Goal: Browse casually: Explore the website without a specific task or goal

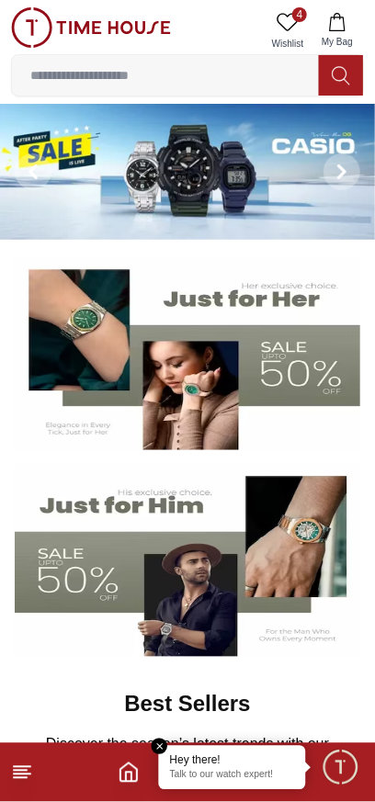
click at [289, 23] on icon at bounding box center [288, 22] width 22 height 22
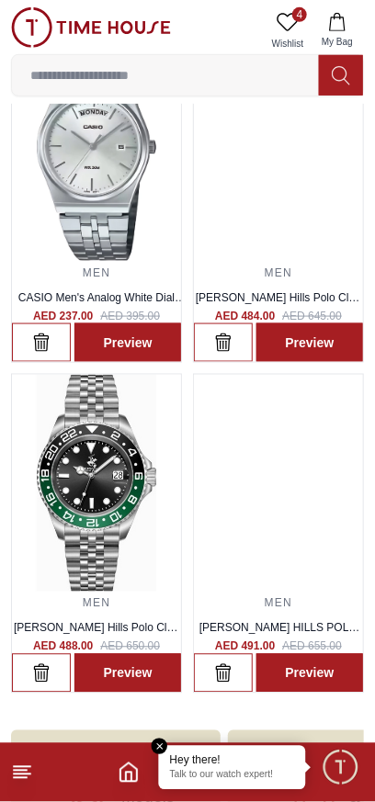
scroll to position [124, 0]
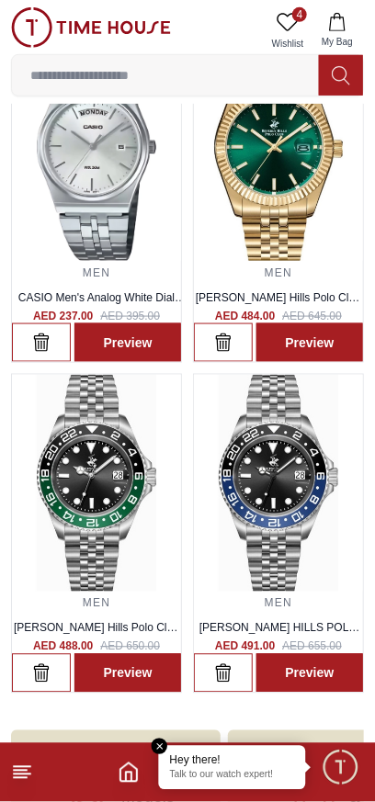
click at [85, 475] on img at bounding box center [96, 484] width 169 height 218
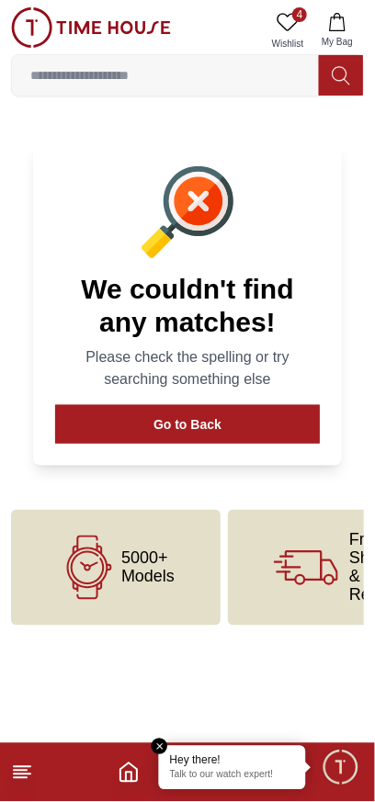
click at [96, 408] on button "Go to Back" at bounding box center [187, 424] width 265 height 39
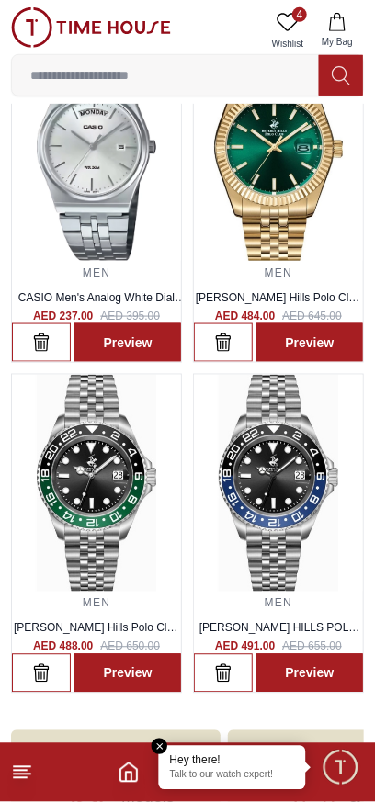
click at [276, 487] on img at bounding box center [278, 484] width 169 height 218
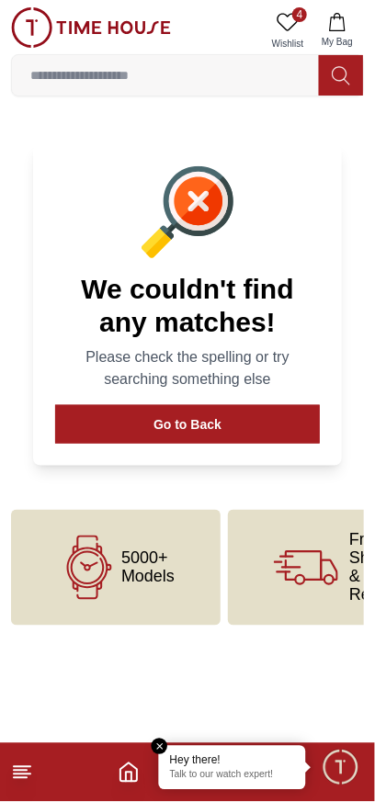
click at [96, 414] on button "Go to Back" at bounding box center [187, 424] width 265 height 39
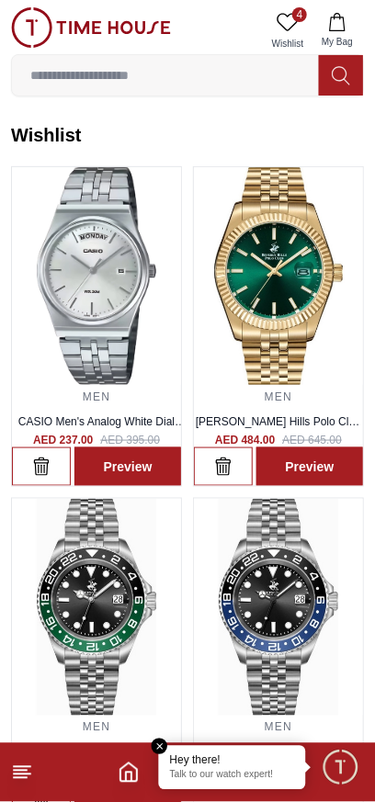
click at [74, 306] on img at bounding box center [96, 276] width 169 height 218
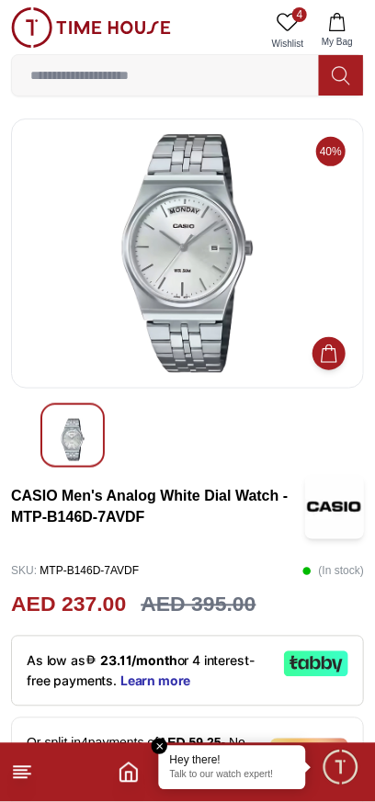
click at [110, 266] on img at bounding box center [188, 253] width 322 height 239
click at [29, 775] on line at bounding box center [22, 775] width 17 height 0
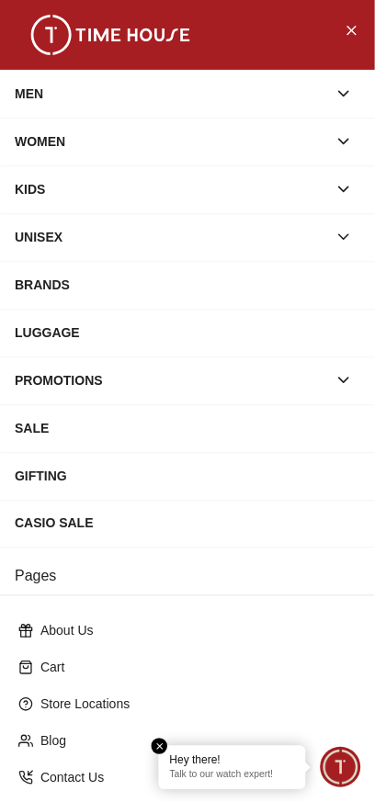
scroll to position [154, 0]
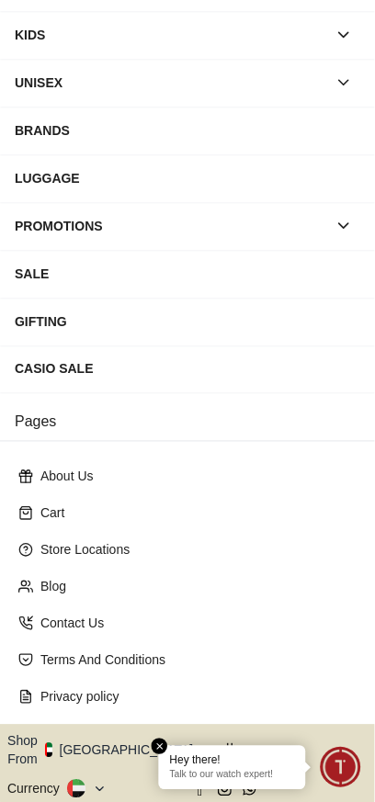
click at [93, 783] on icon at bounding box center [100, 790] width 14 height 14
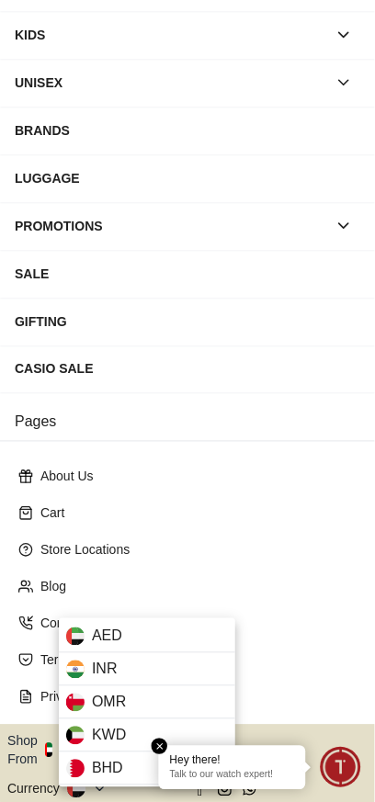
click at [344, 603] on div at bounding box center [187, 401] width 375 height 802
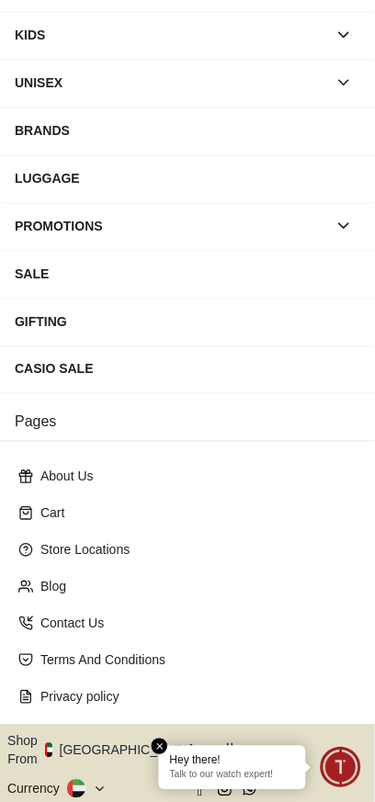
click at [93, 783] on icon at bounding box center [100, 790] width 14 height 14
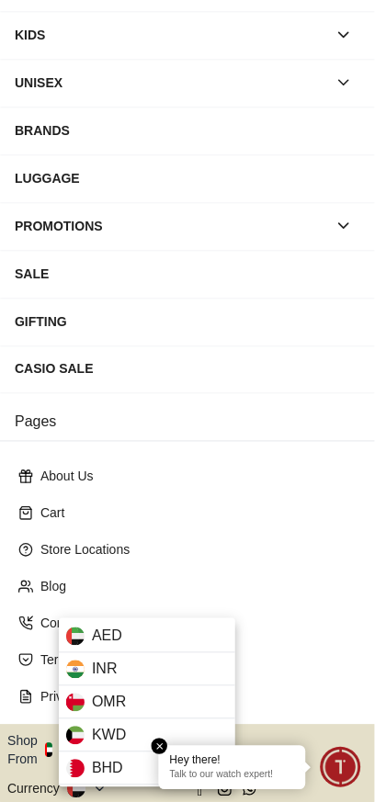
click at [345, 570] on div at bounding box center [187, 401] width 375 height 802
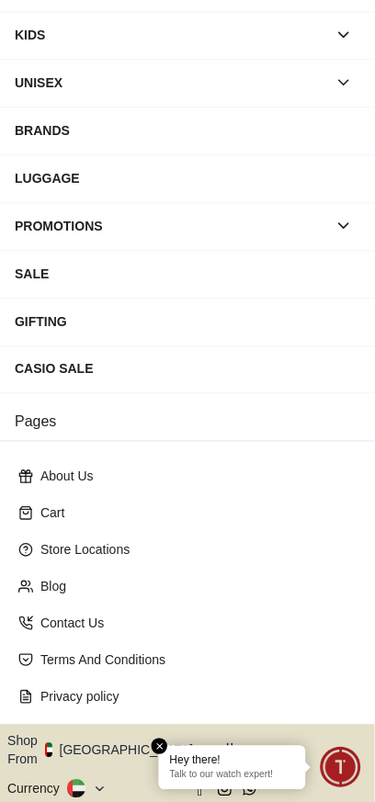
scroll to position [0, 0]
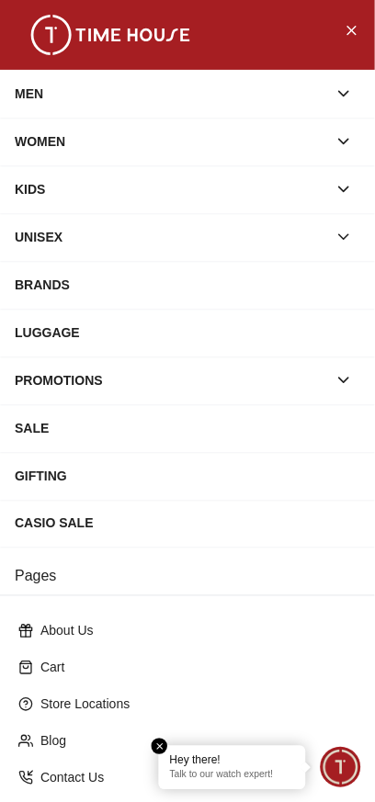
click at [41, 422] on div "SALE" at bounding box center [188, 428] width 346 height 33
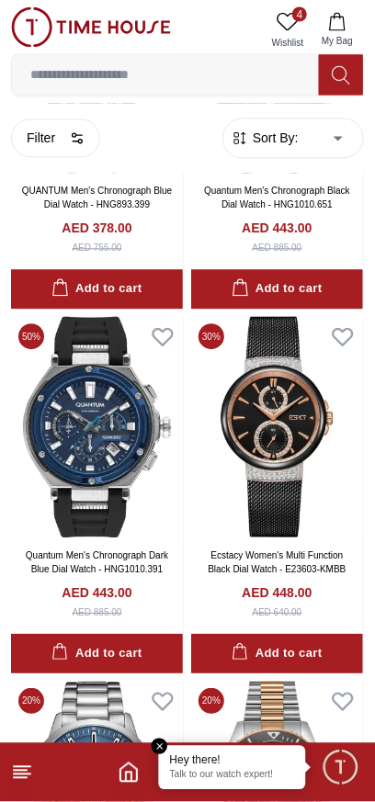
scroll to position [1890, 0]
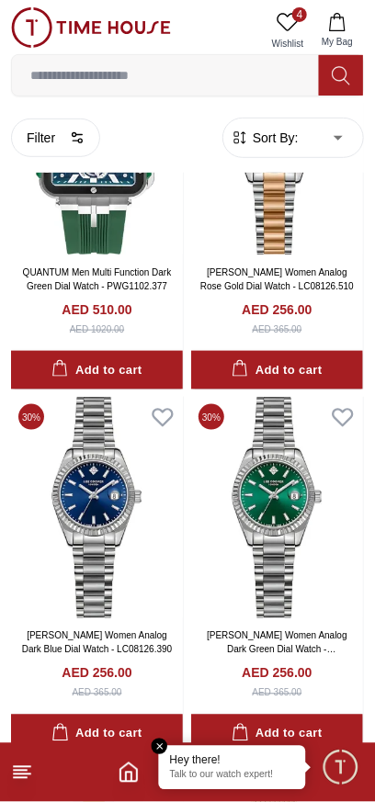
scroll to position [11259, 0]
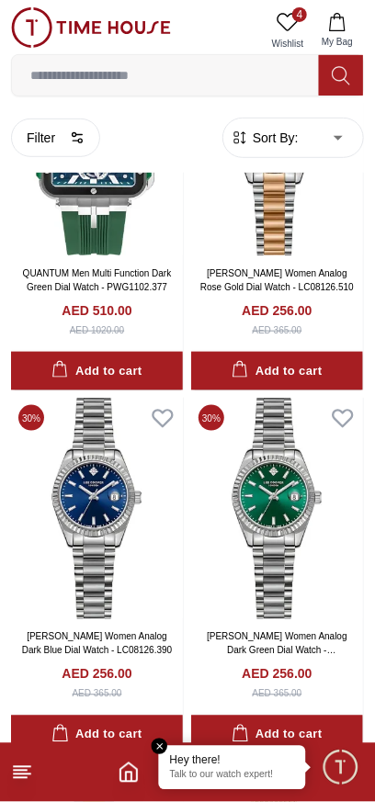
click at [263, 398] on img at bounding box center [277, 508] width 172 height 221
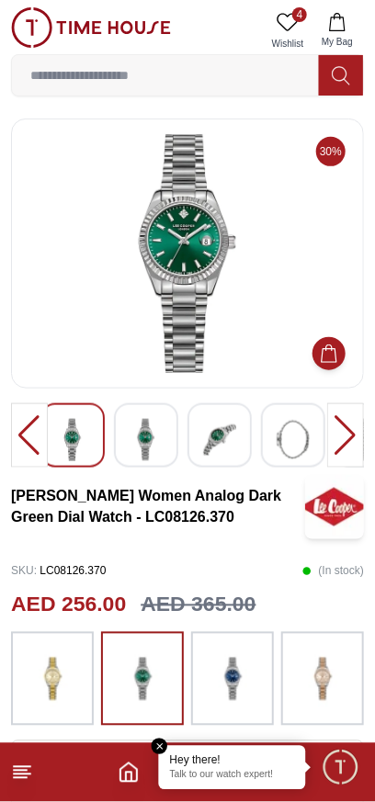
click at [32, 436] on div at bounding box center [29, 435] width 37 height 64
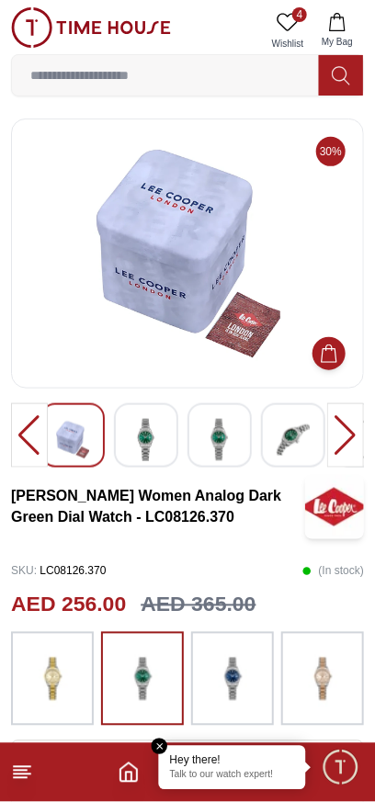
click at [27, 438] on div at bounding box center [29, 435] width 37 height 64
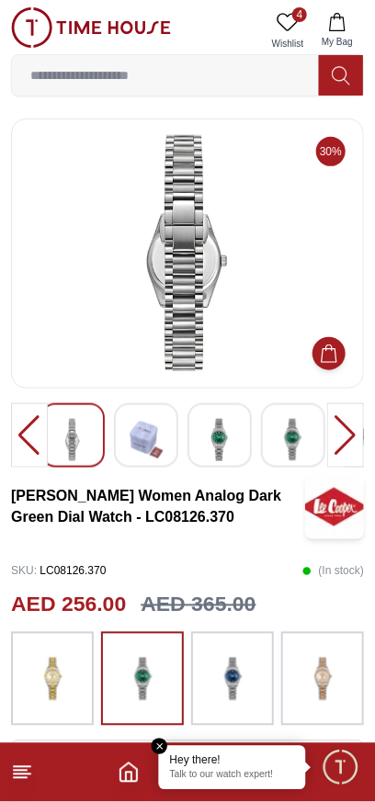
click at [25, 439] on div at bounding box center [29, 435] width 37 height 64
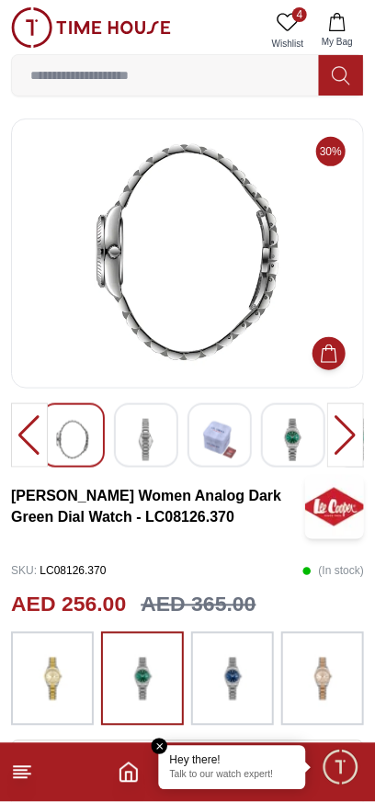
click at [349, 441] on div at bounding box center [345, 435] width 37 height 64
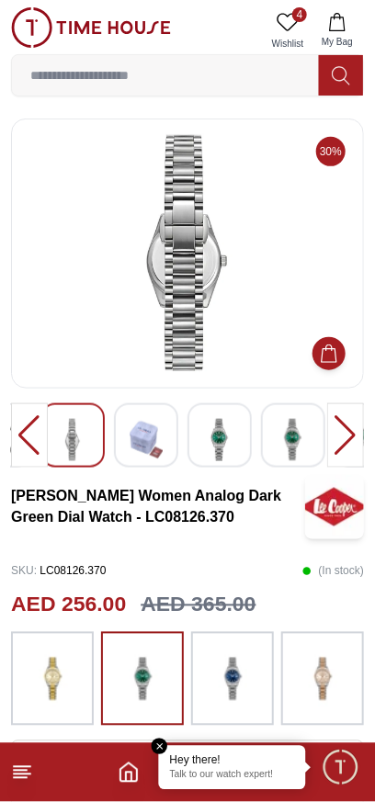
click at [29, 429] on div at bounding box center [29, 435] width 37 height 64
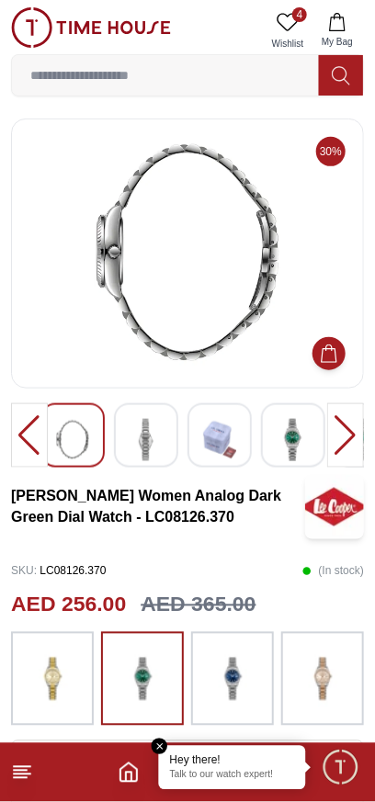
click at [29, 432] on div at bounding box center [29, 435] width 37 height 64
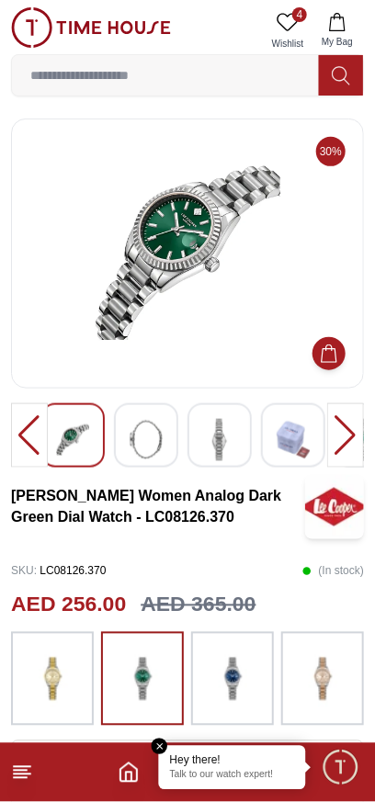
click at [26, 439] on div at bounding box center [29, 435] width 37 height 64
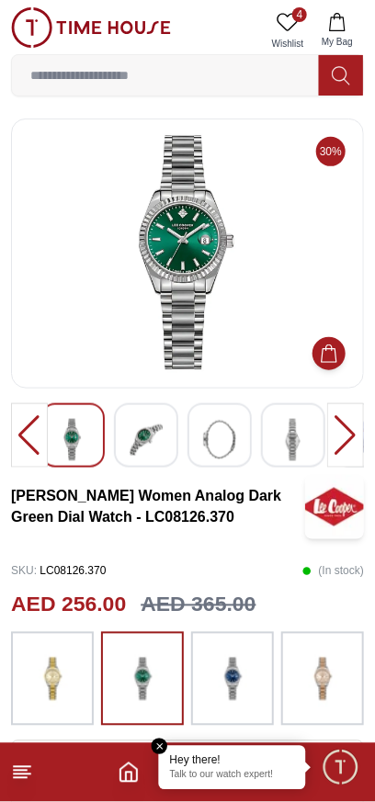
click at [27, 438] on div at bounding box center [29, 435] width 37 height 64
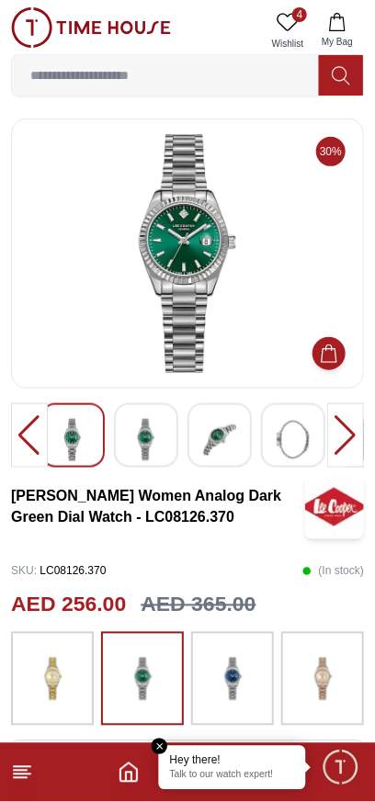
click at [26, 437] on div at bounding box center [29, 435] width 37 height 64
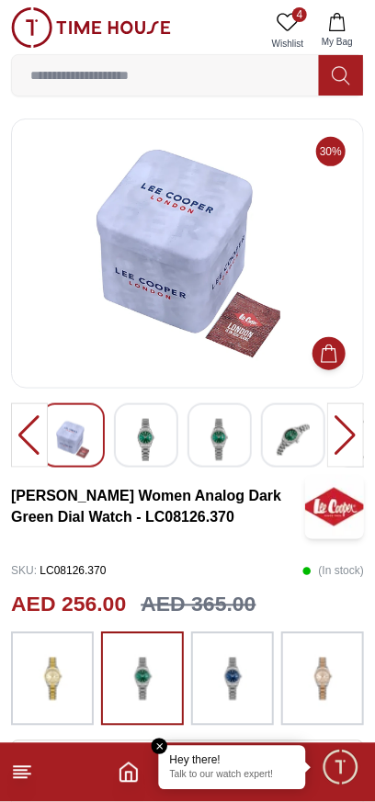
click at [351, 444] on div at bounding box center [345, 435] width 37 height 64
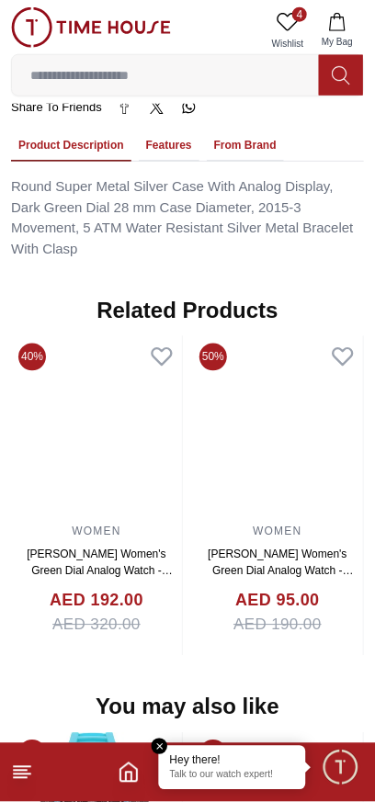
scroll to position [1304, 0]
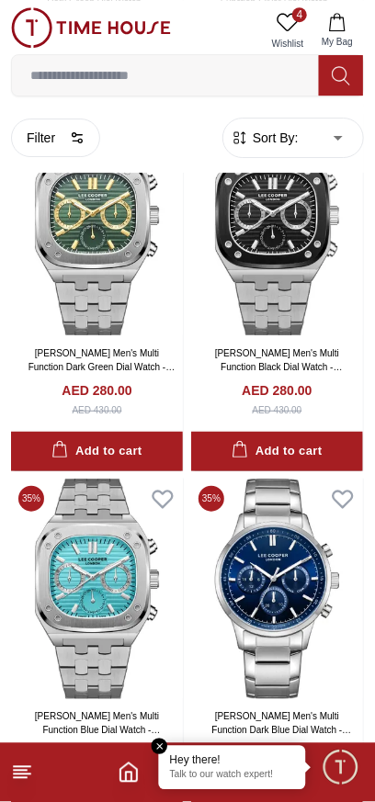
scroll to position [3905, 0]
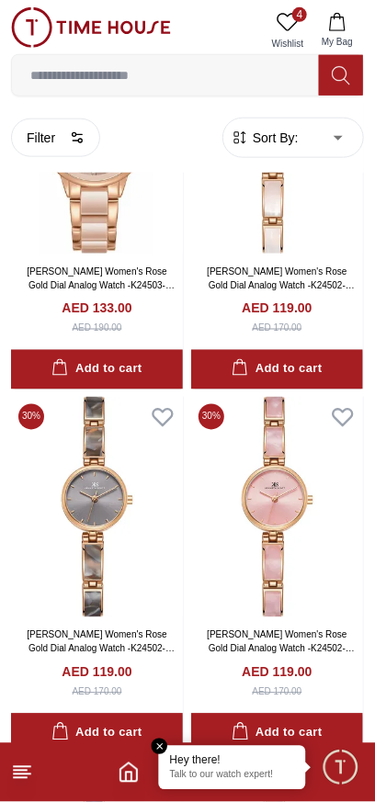
scroll to position [13447, 0]
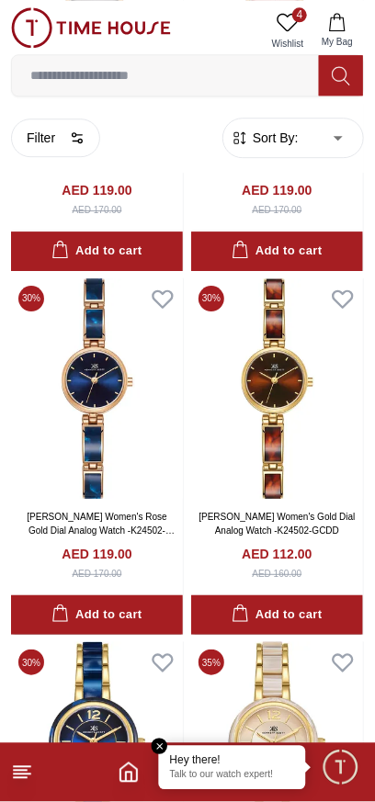
scroll to position [14082, 0]
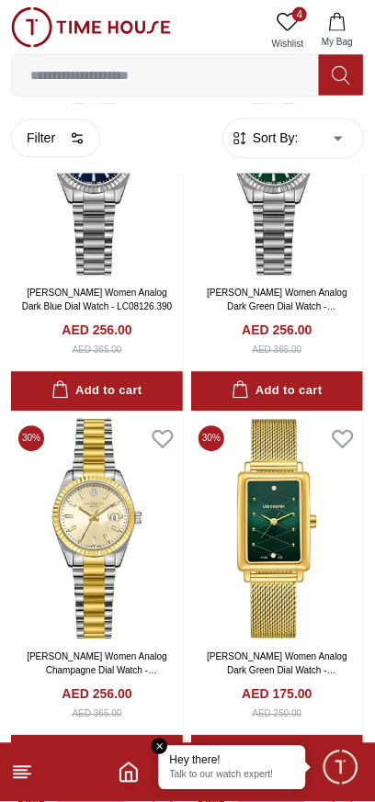
scroll to position [11589, 0]
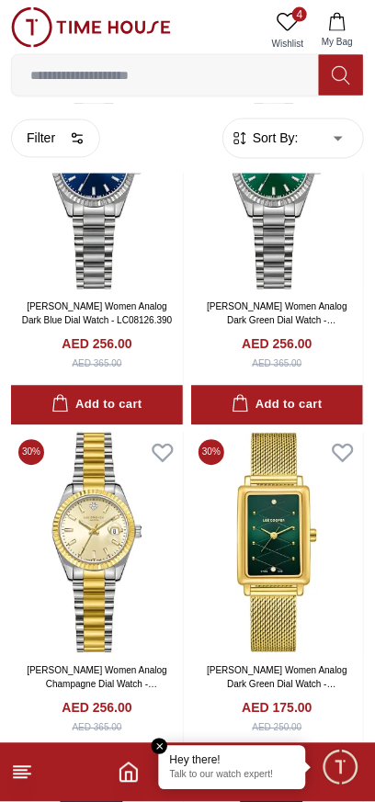
click at [21, 775] on line at bounding box center [22, 775] width 17 height 0
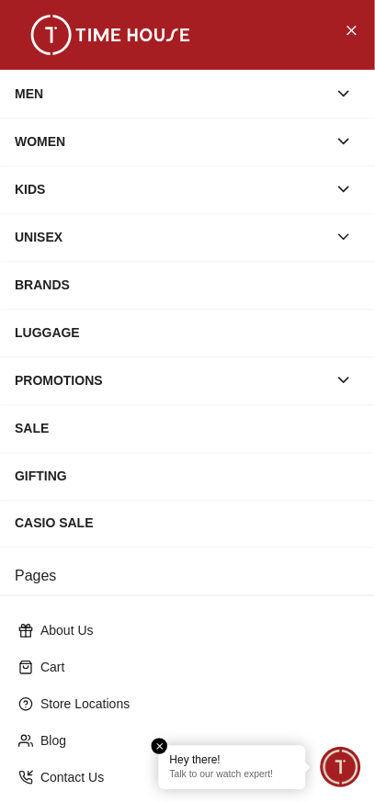
click at [31, 425] on div "SALE" at bounding box center [188, 428] width 346 height 33
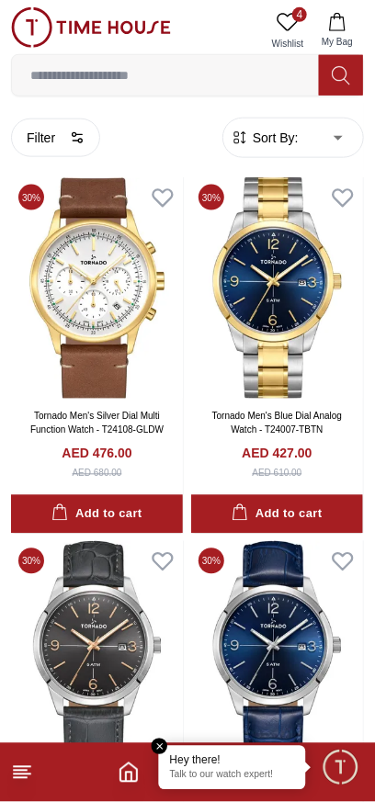
scroll to position [21094, 0]
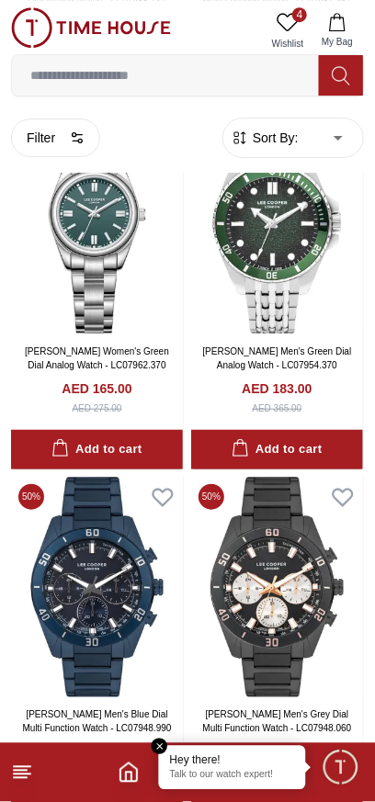
scroll to position [24484, 0]
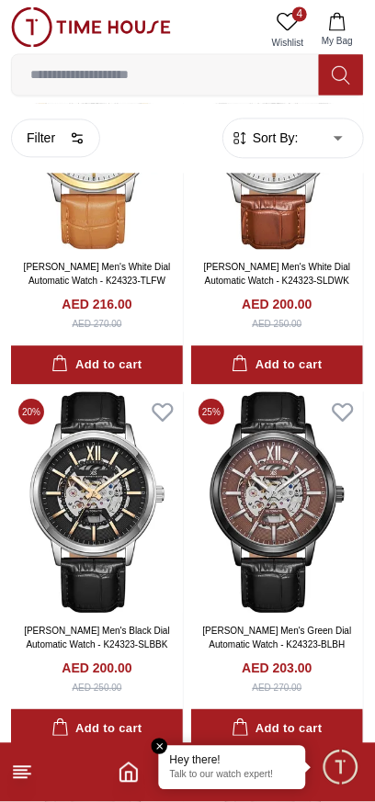
scroll to position [28092, 0]
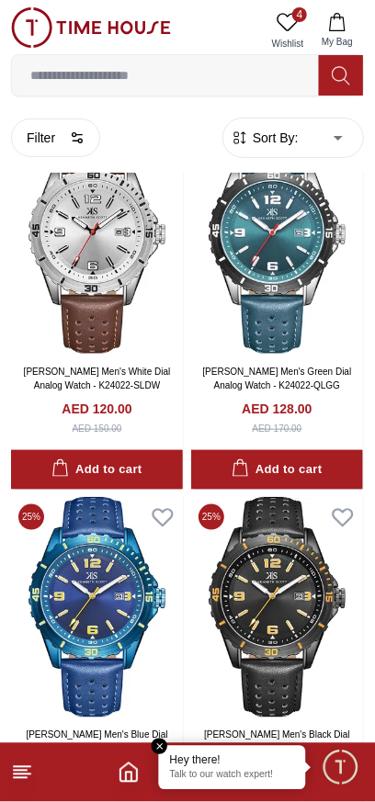
scroll to position [31716, 0]
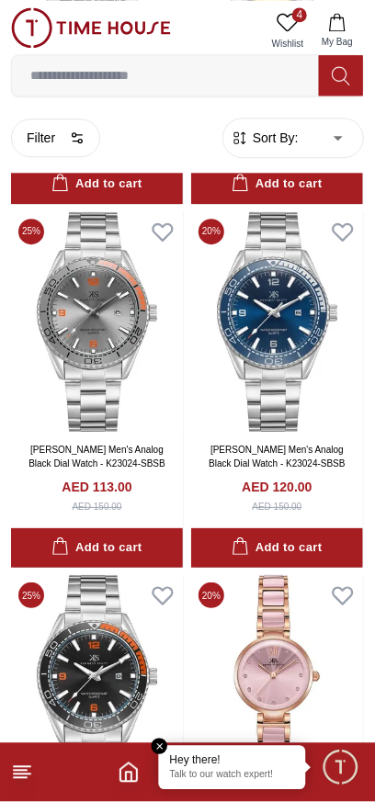
scroll to position [37301, 0]
